Goal: Use online tool/utility: Utilize a website feature to perform a specific function

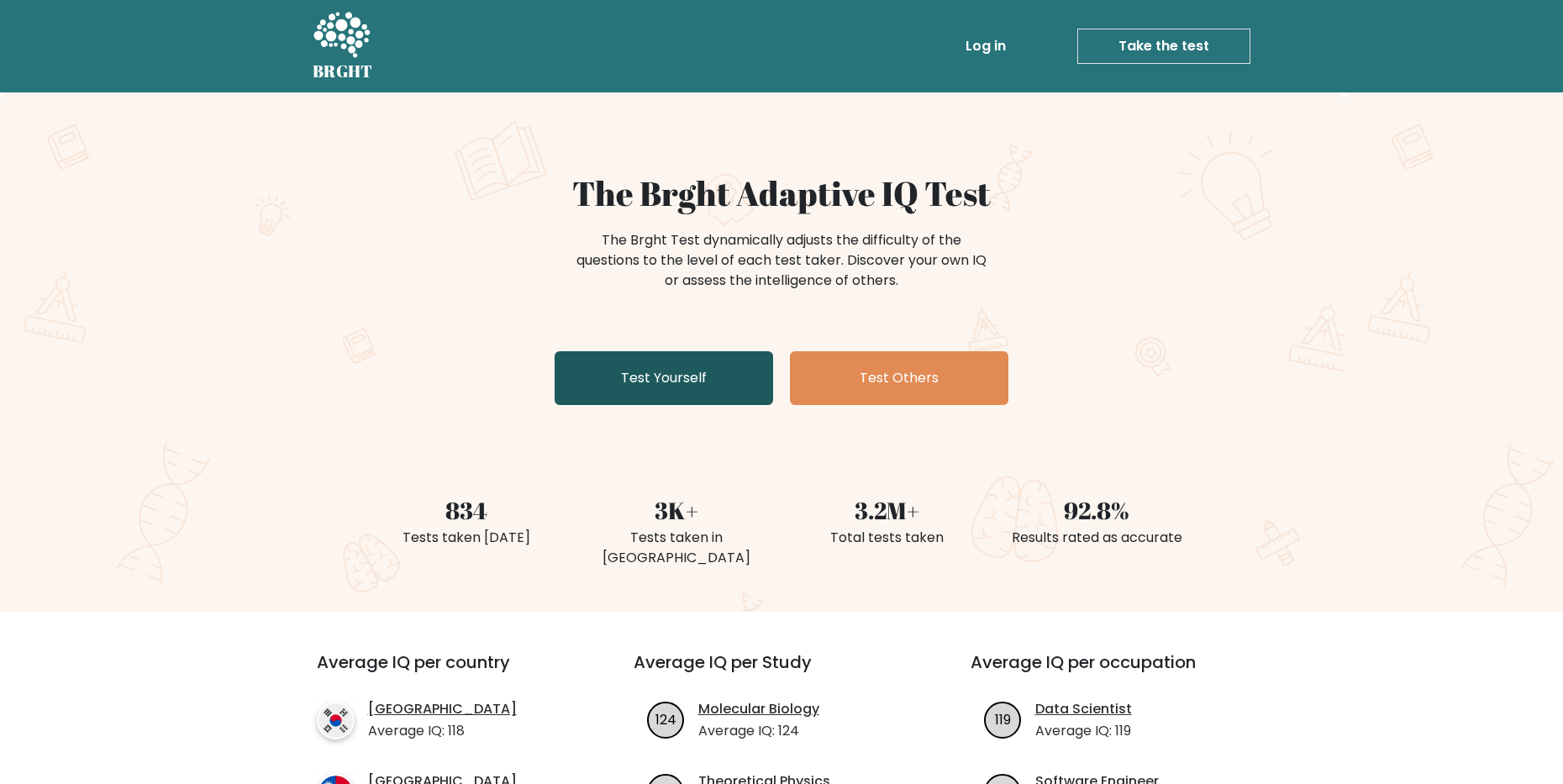
click at [616, 372] on link "Test Yourself" at bounding box center [663, 378] width 218 height 53
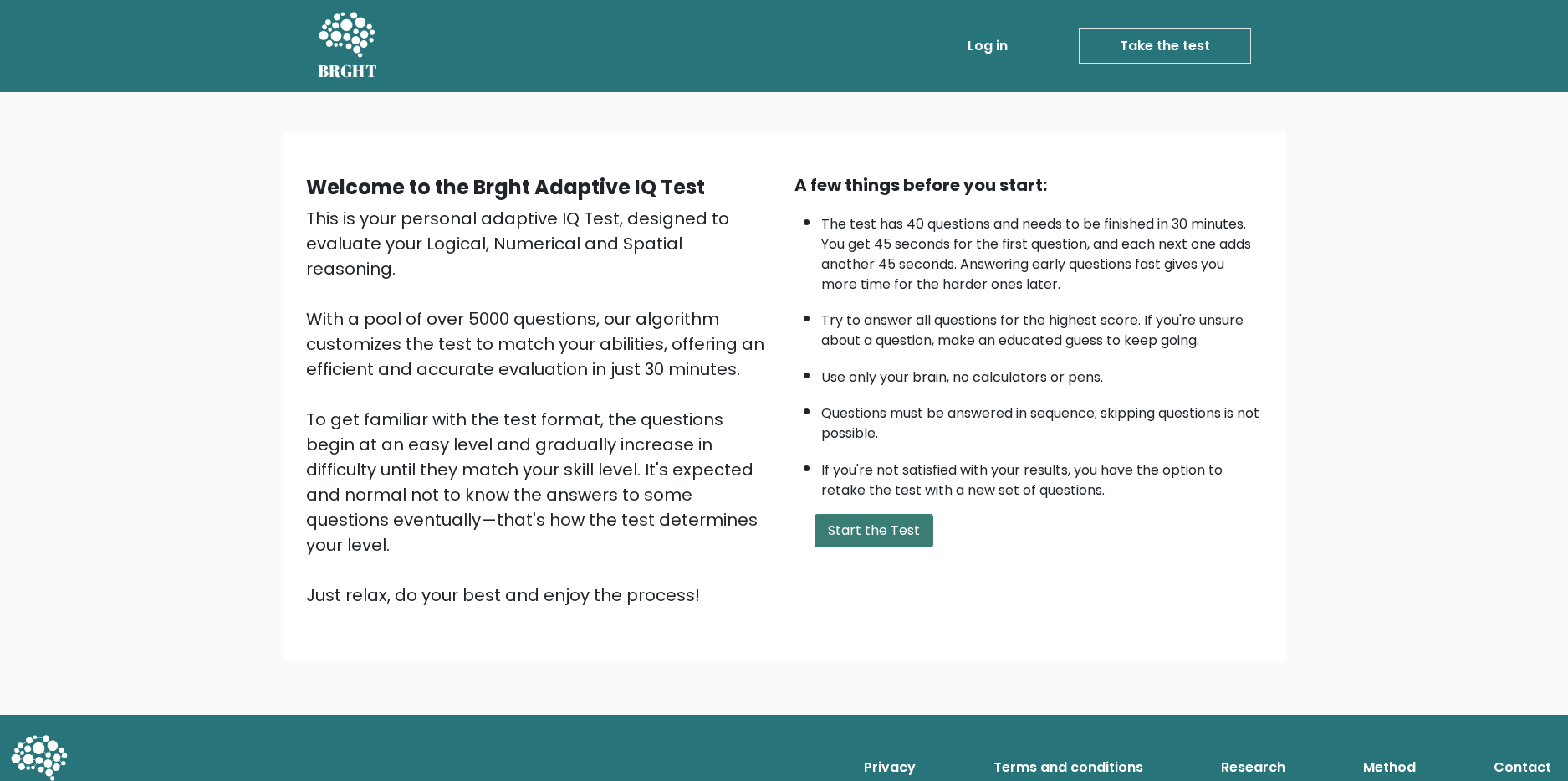
click at [877, 525] on button "Start the Test" at bounding box center [874, 530] width 119 height 34
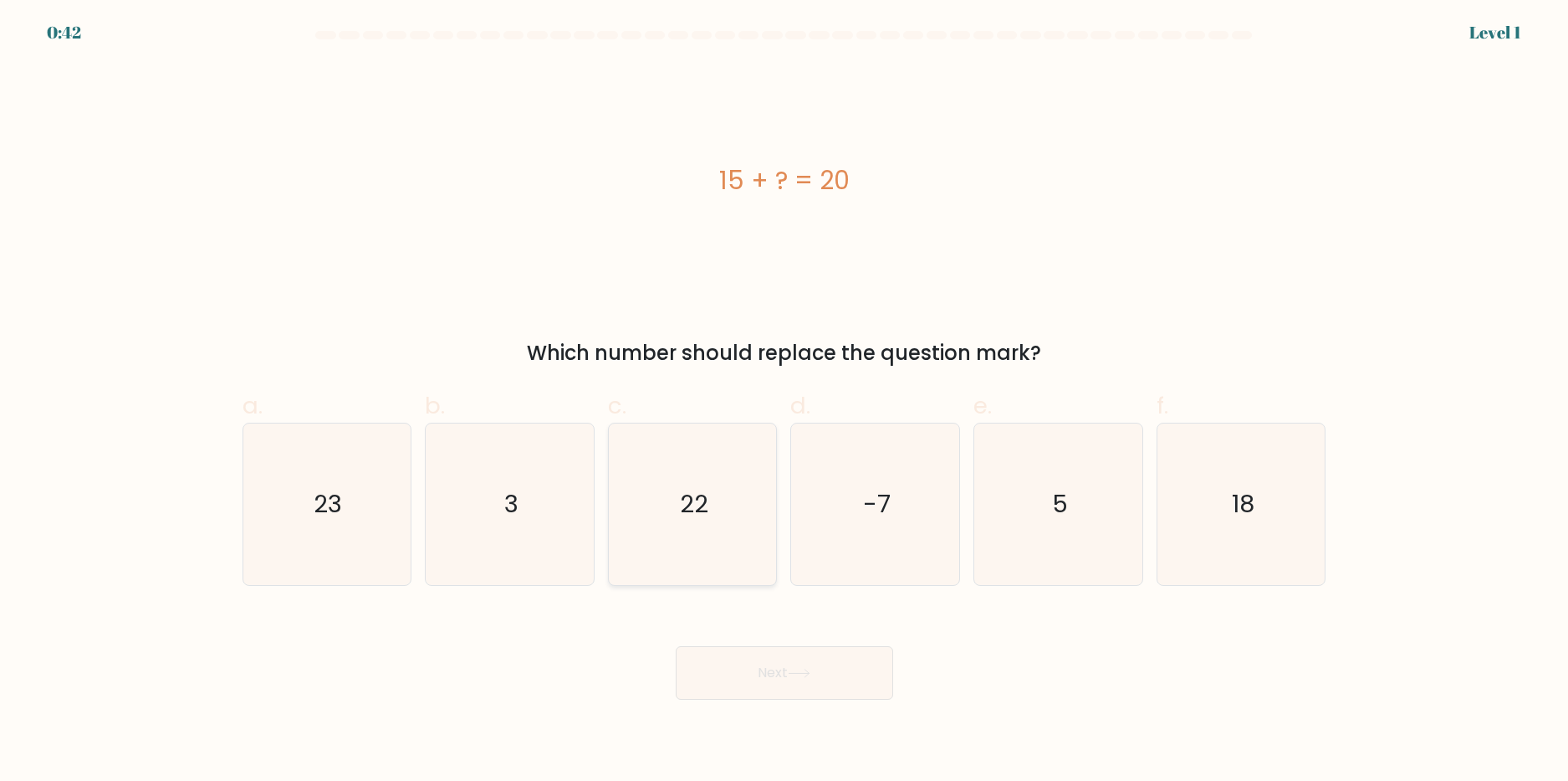
click at [732, 542] on icon "22" at bounding box center [693, 504] width 161 height 161
click at [784, 402] on input "c. 22" at bounding box center [784, 396] width 1 height 11
radio input "true"
